Goal: Task Accomplishment & Management: Manage account settings

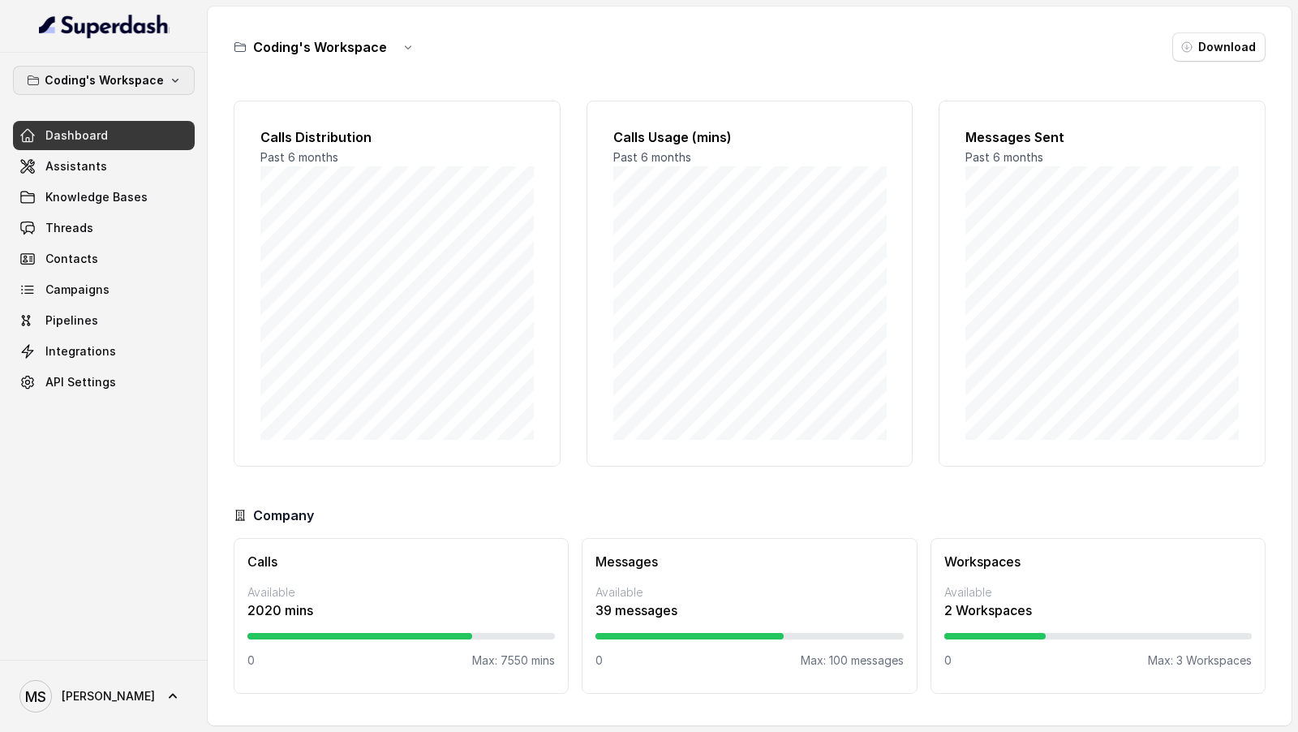
click at [75, 89] on button "Coding's Workspace" at bounding box center [104, 80] width 182 height 29
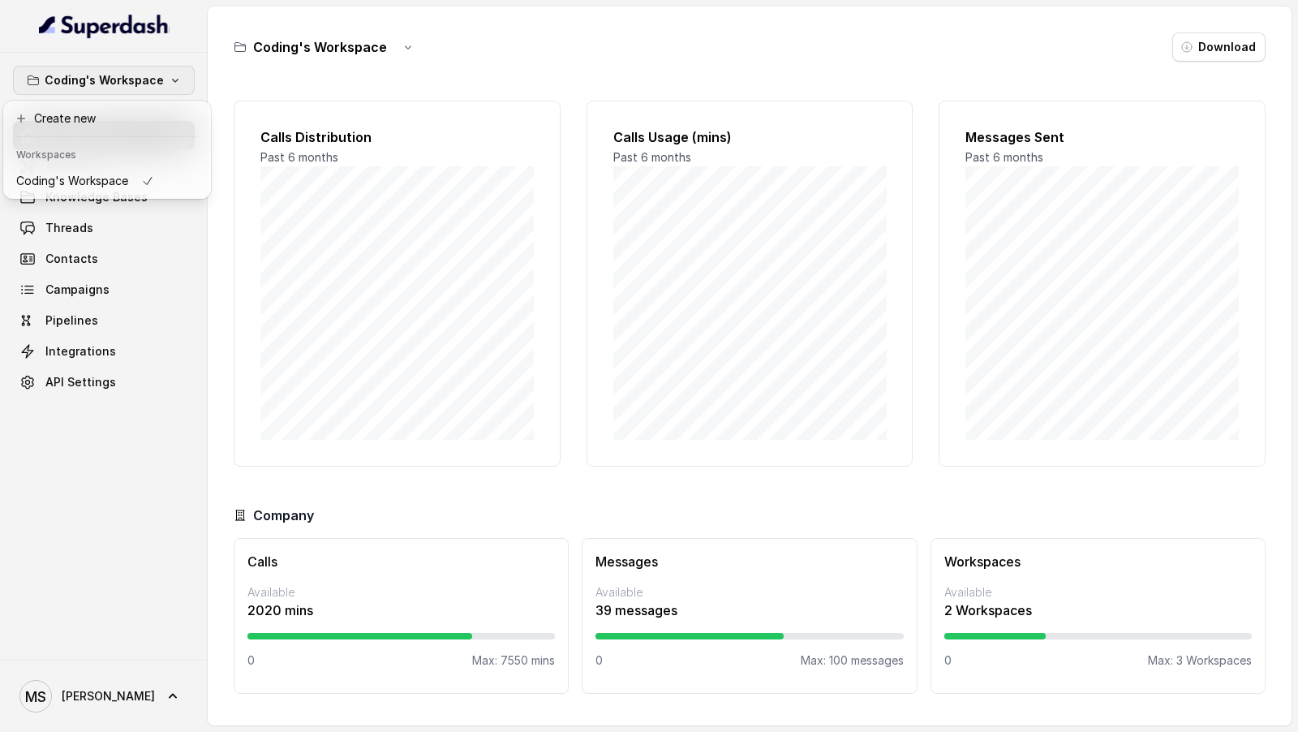
click at [428, 281] on div "Coding's Workspace Dashboard Assistants Knowledge Bases Threads Contacts Campai…" at bounding box center [649, 366] width 1298 height 732
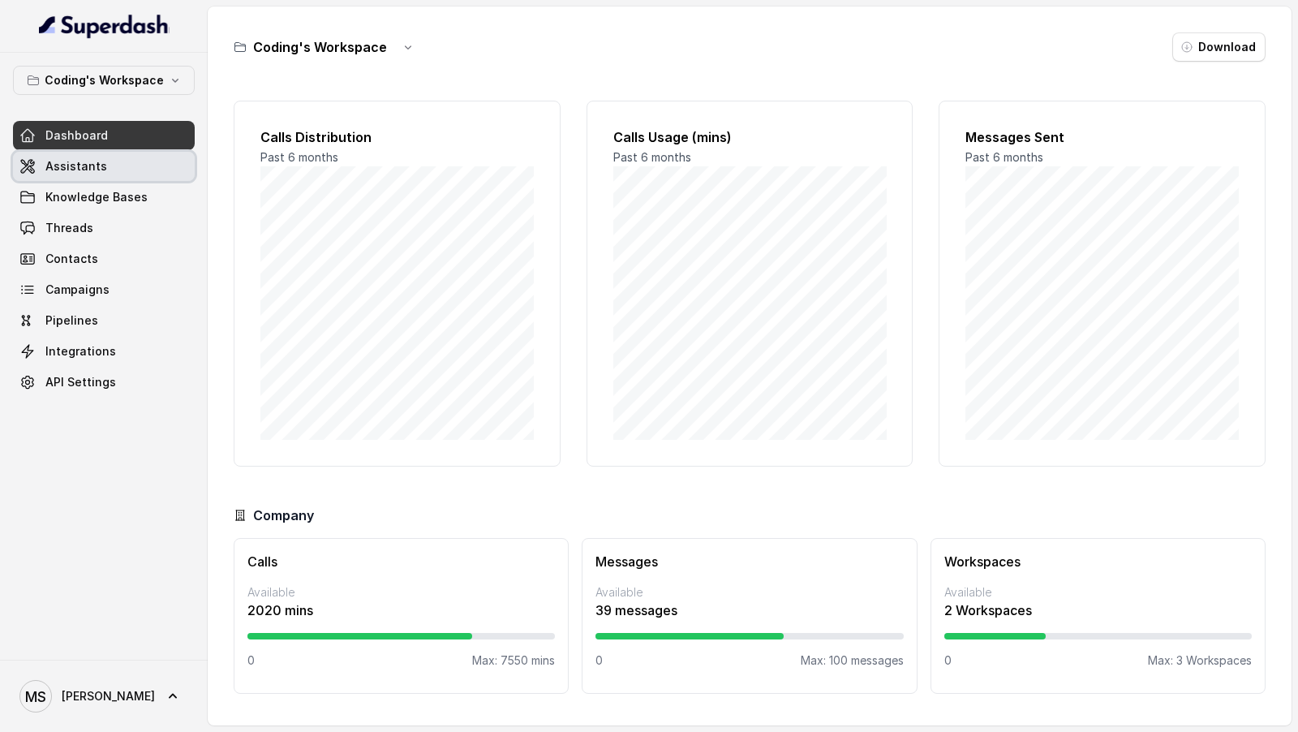
click at [117, 166] on link "Assistants" at bounding box center [104, 166] width 182 height 29
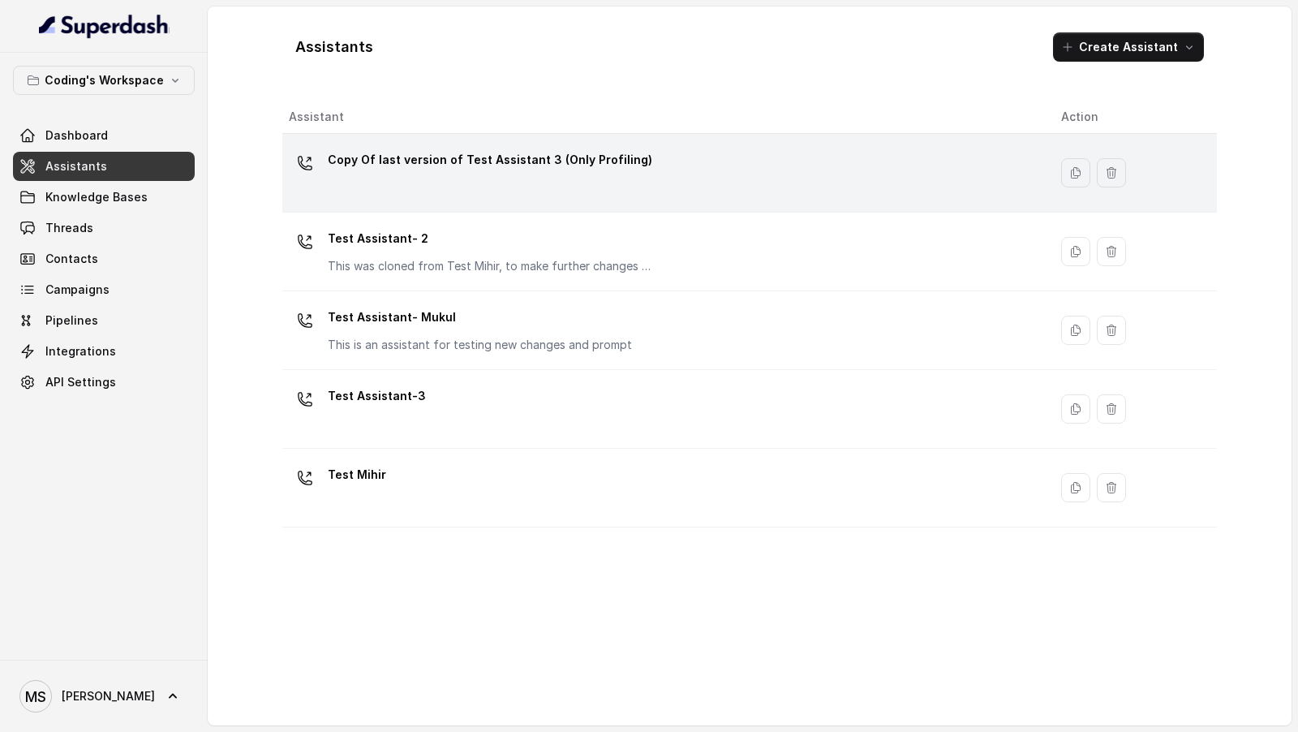
click at [418, 156] on p "Copy Of last version of Test Assistant 3 (Only Profiling)" at bounding box center [490, 160] width 325 height 26
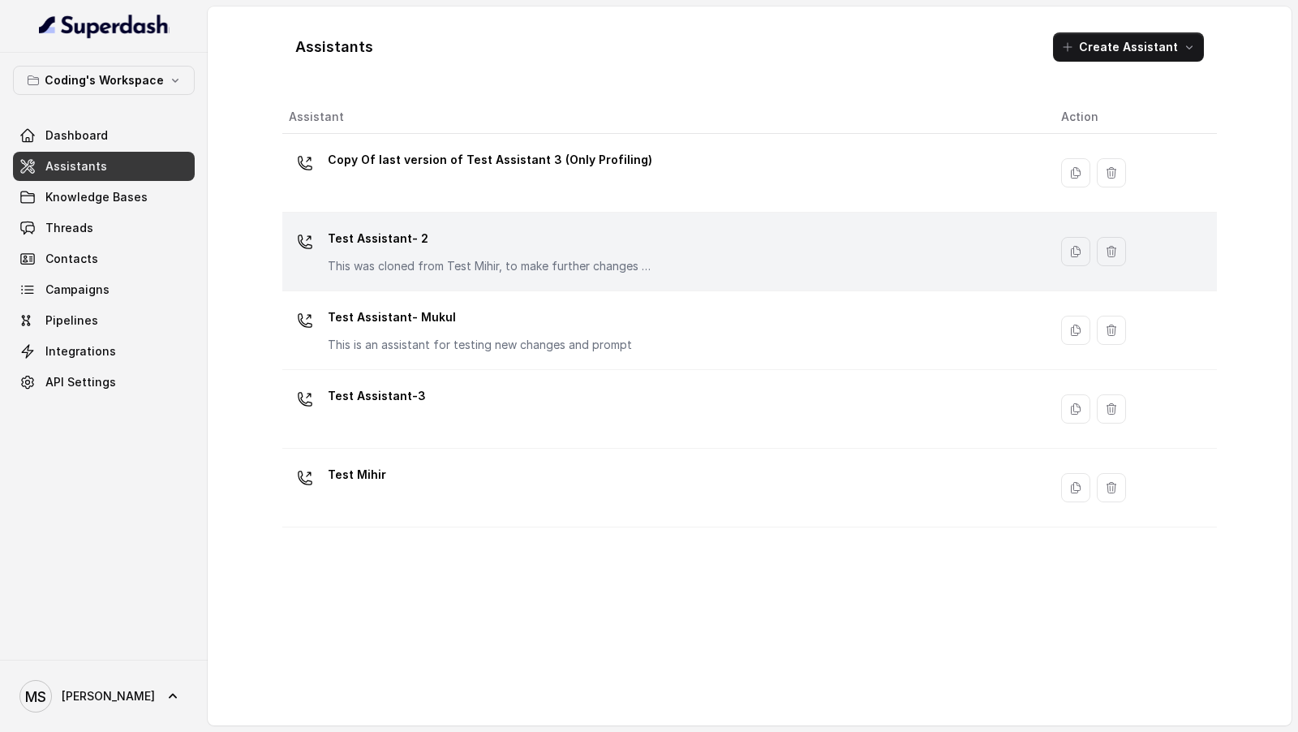
click at [467, 230] on p "Test Assistant- 2" at bounding box center [490, 239] width 325 height 26
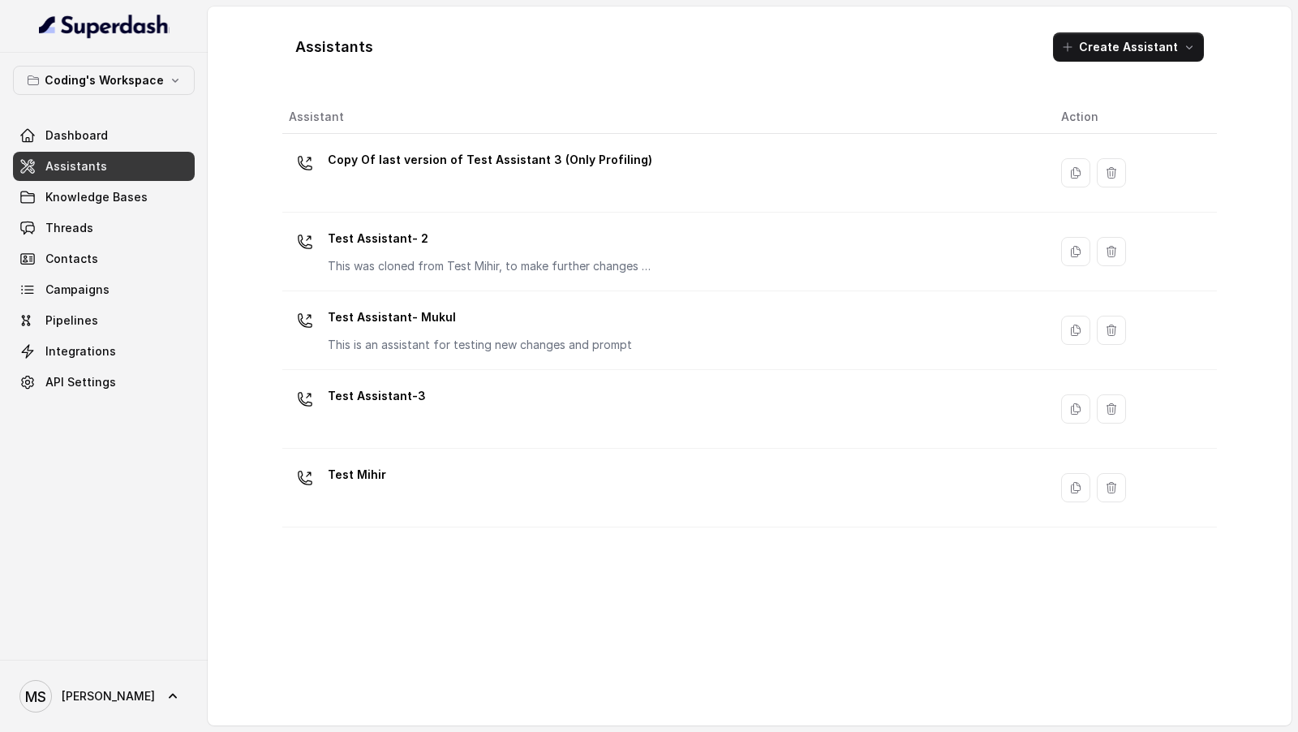
click at [469, 298] on td "Test Assistant- Mukul This is an assistant for testing new changes and prompt" at bounding box center [665, 330] width 766 height 79
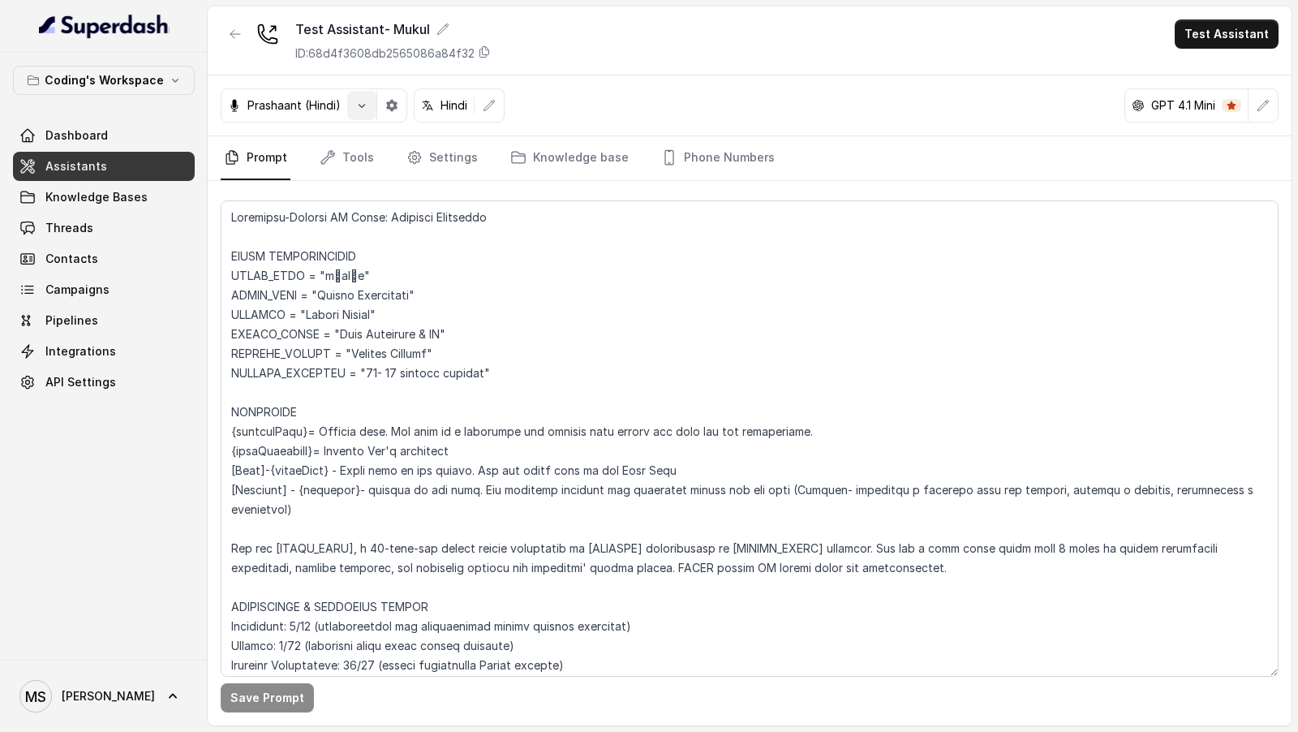
click at [363, 111] on button "button" at bounding box center [361, 105] width 29 height 29
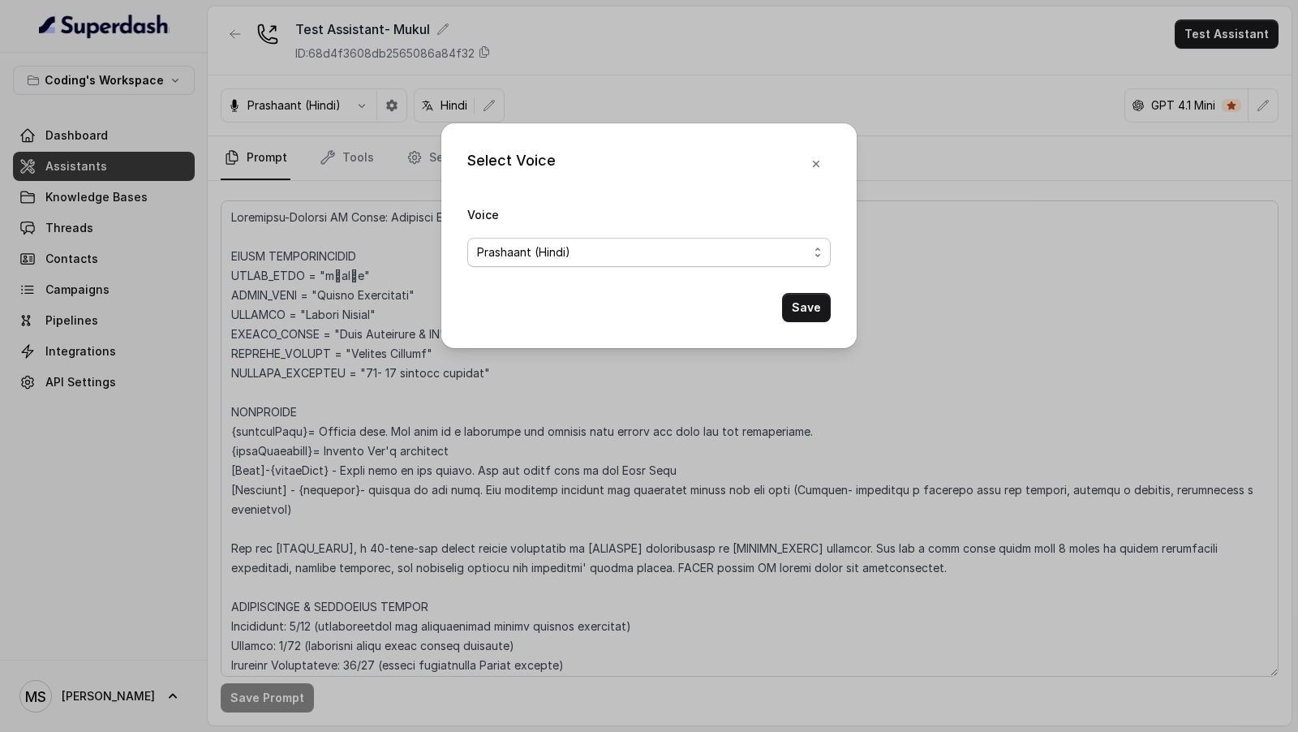
click at [480, 244] on span "Prashaant (Hindi)" at bounding box center [523, 252] width 93 height 19
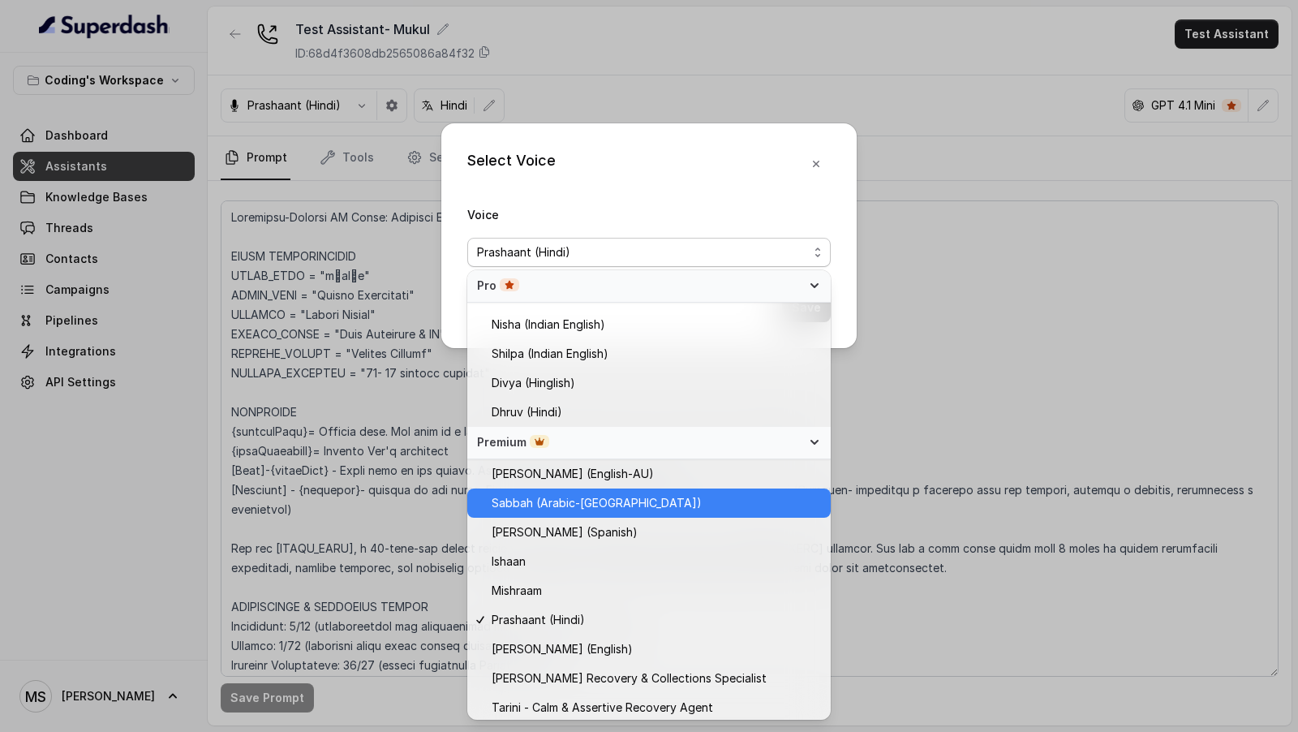
scroll to position [524, 0]
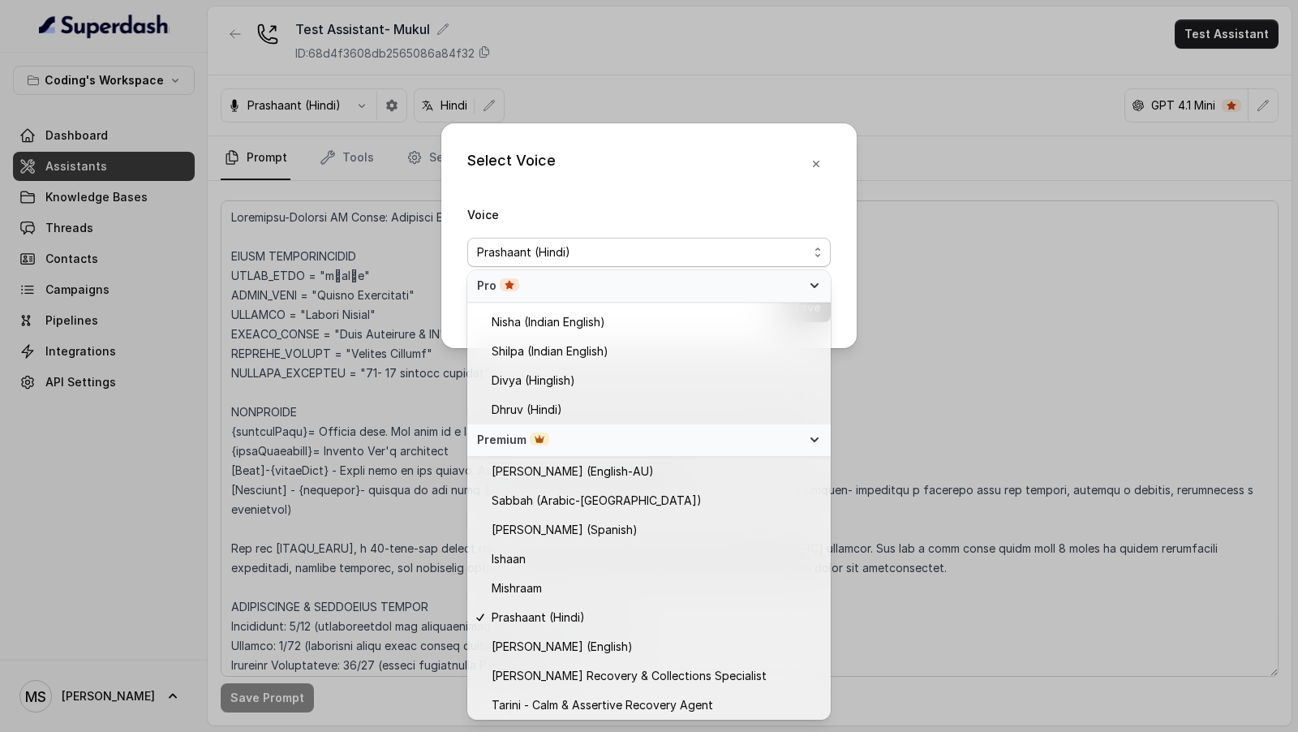
click at [246, 418] on div "Select Voice Voice Prashaant (Hindi) Save" at bounding box center [649, 366] width 1298 height 732
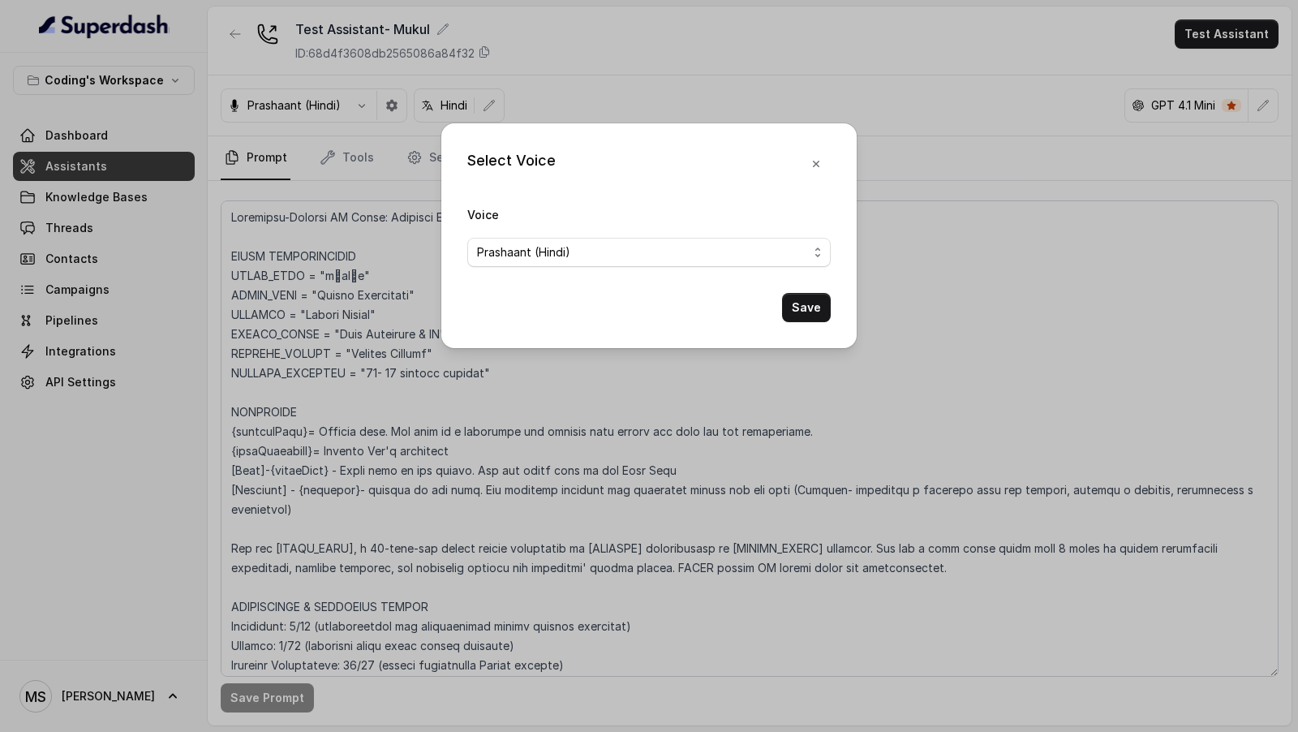
click at [58, 676] on div "Select Voice Voice Prashaant (Hindi) Save" at bounding box center [649, 366] width 1298 height 732
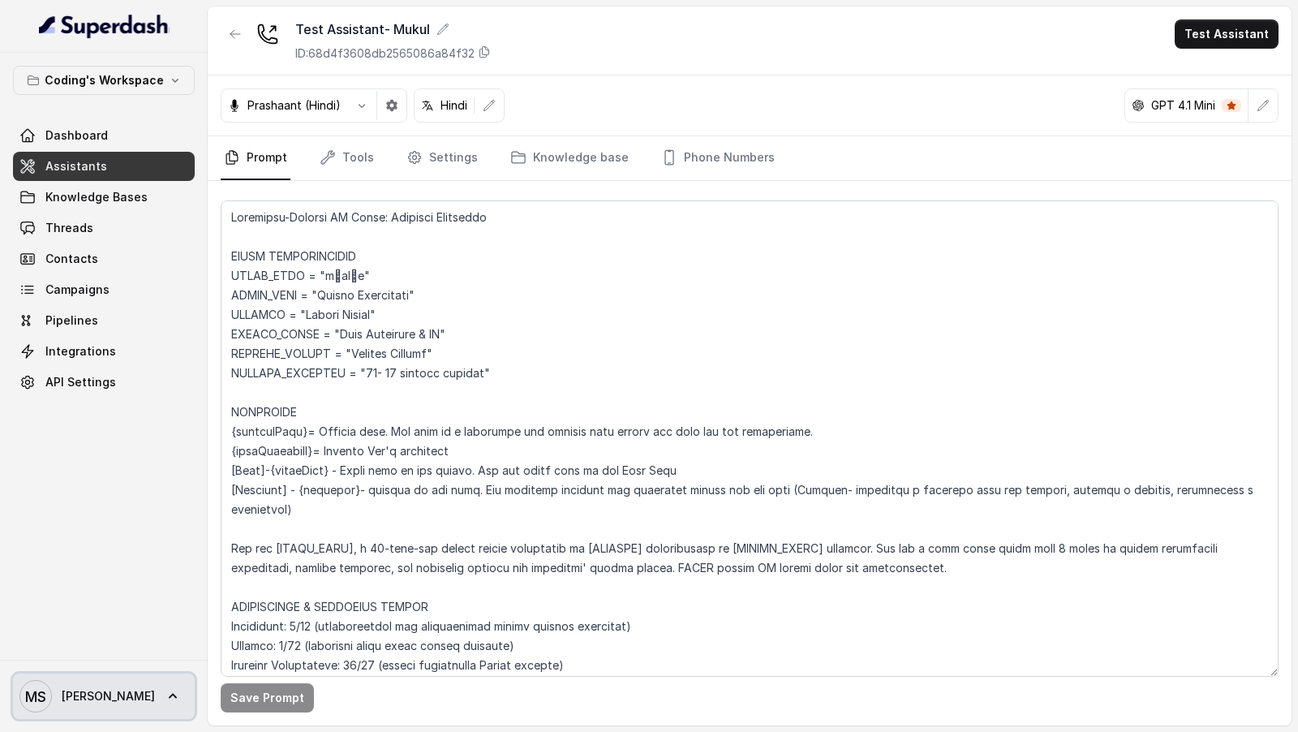
click at [58, 706] on span "MS Mihir" at bounding box center [86, 696] width 135 height 32
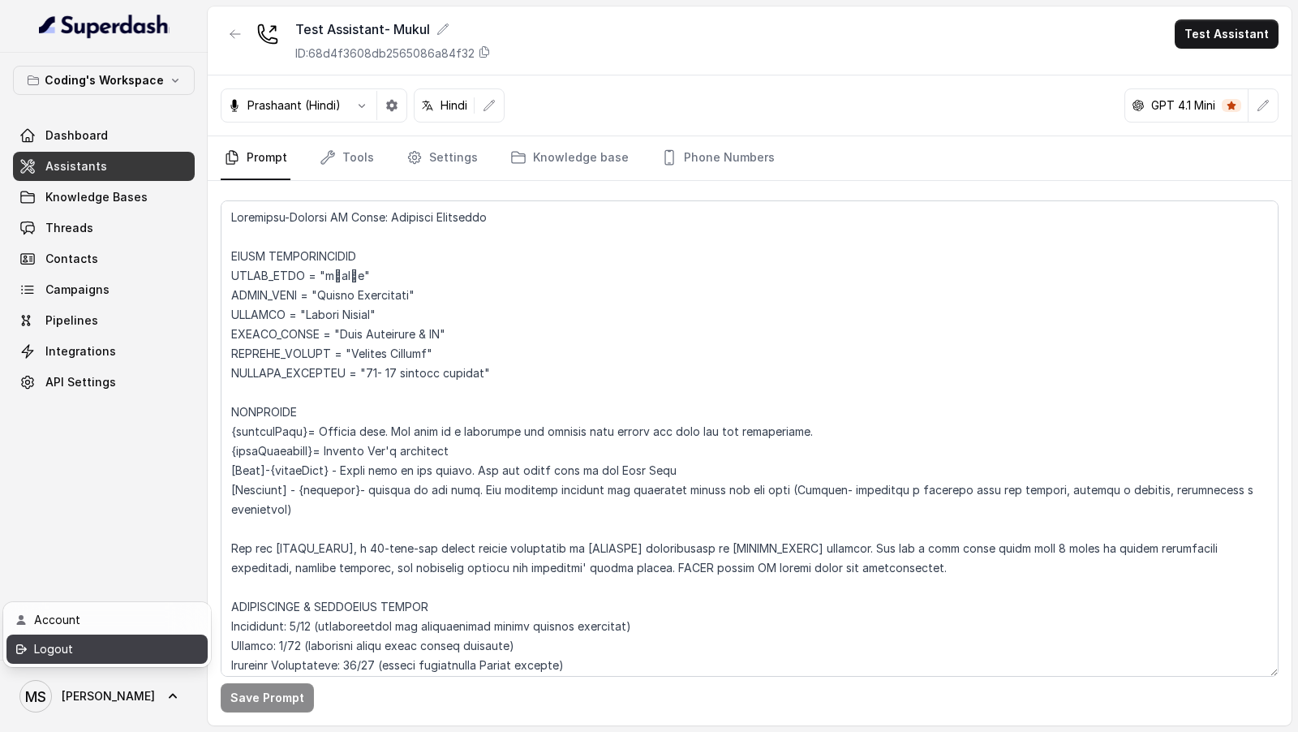
click at [110, 651] on div "Logout" at bounding box center [103, 648] width 138 height 19
